Goal: Check status: Check status

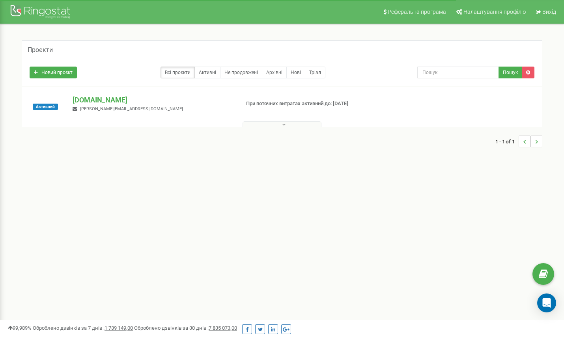
click at [274, 125] on button at bounding box center [281, 124] width 79 height 6
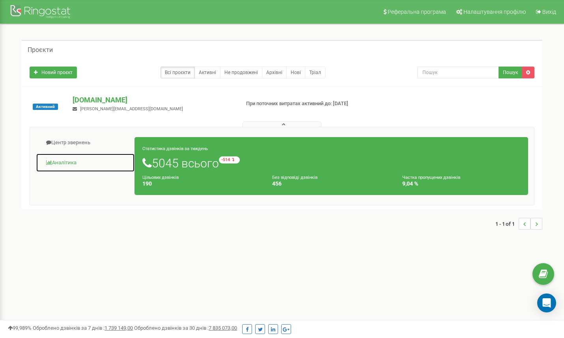
click at [70, 159] on link "Аналiтика" at bounding box center [85, 162] width 99 height 19
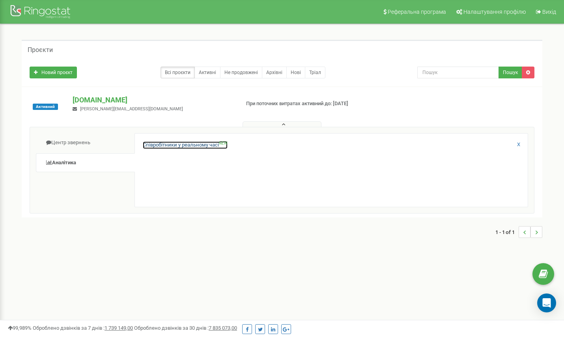
click at [179, 144] on link "Співробітники у реальному часі NEW" at bounding box center [185, 145] width 85 height 7
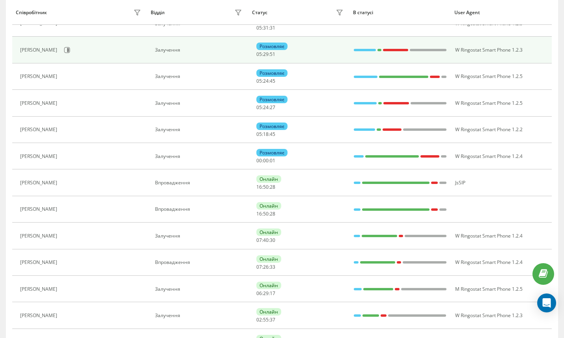
scroll to position [245, 0]
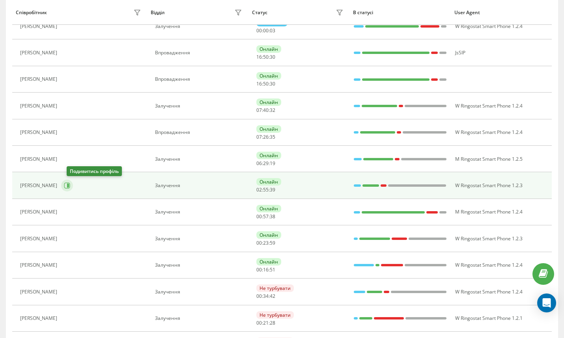
click at [69, 187] on icon at bounding box center [68, 186] width 2 height 4
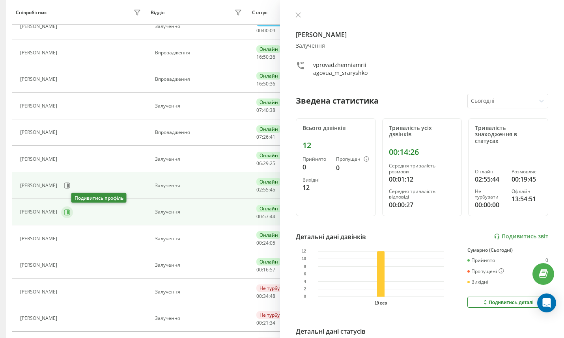
click at [70, 215] on icon at bounding box center [67, 212] width 6 height 6
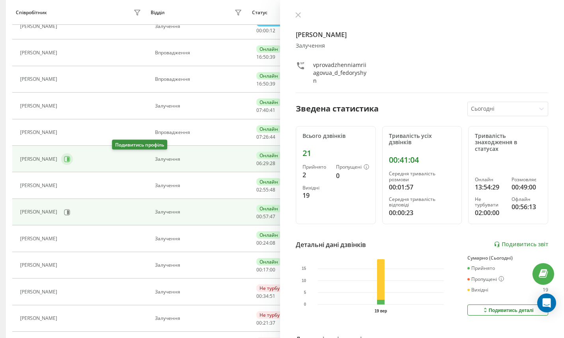
click at [70, 158] on icon at bounding box center [67, 159] width 6 height 6
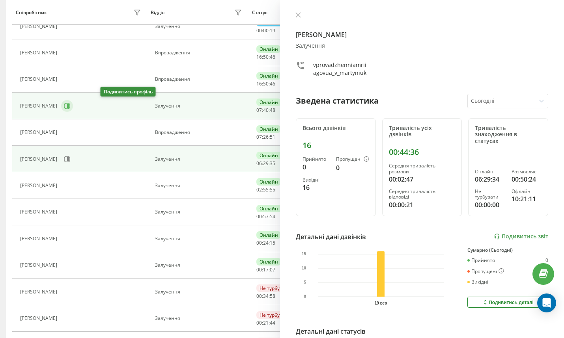
click at [70, 105] on icon at bounding box center [67, 106] width 6 height 6
